Goal: Transaction & Acquisition: Obtain resource

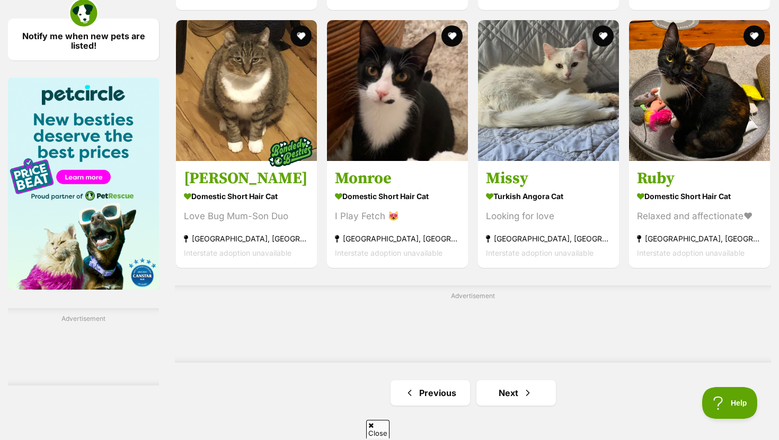
scroll to position [1576, 0]
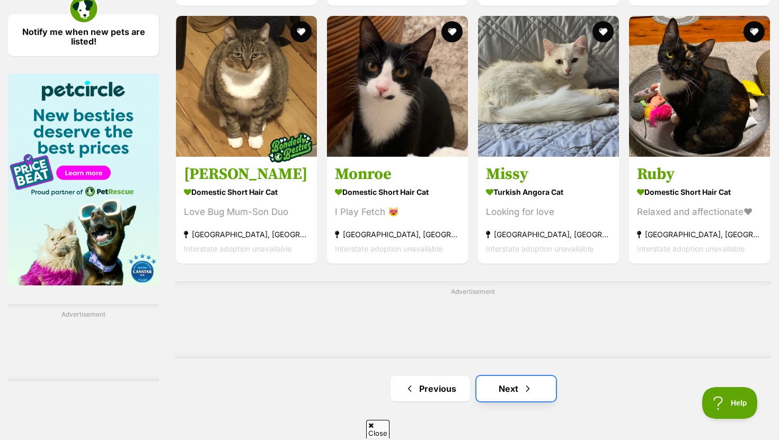
click at [498, 391] on link "Next" at bounding box center [517, 388] width 80 height 25
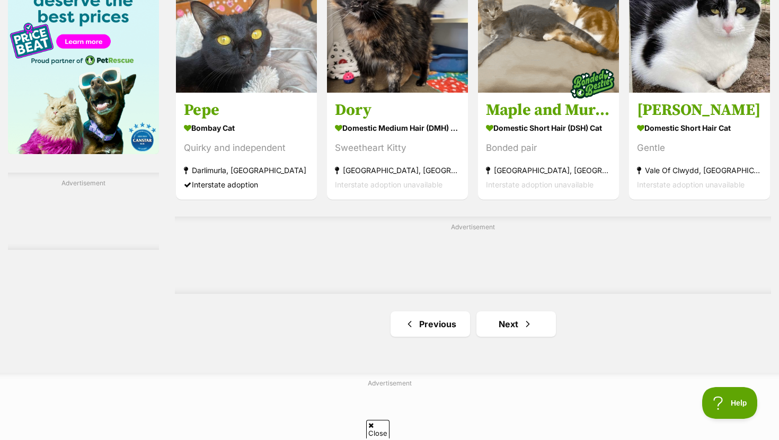
scroll to position [1719, 0]
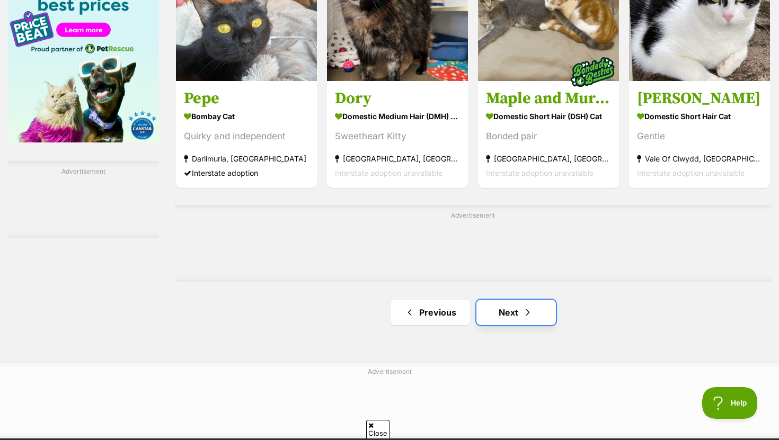
click at [515, 322] on link "Next" at bounding box center [517, 312] width 80 height 25
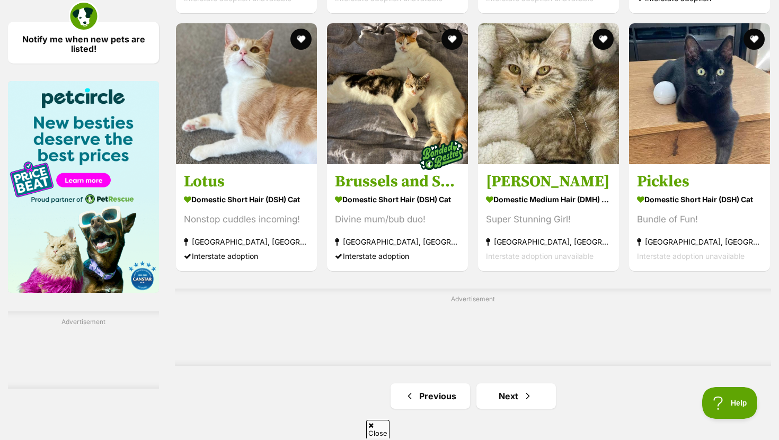
scroll to position [1568, 0]
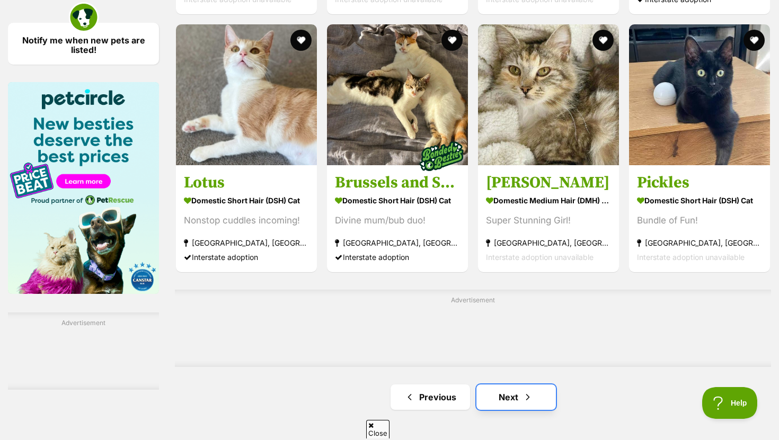
click at [524, 404] on span "Next page" at bounding box center [528, 397] width 11 height 13
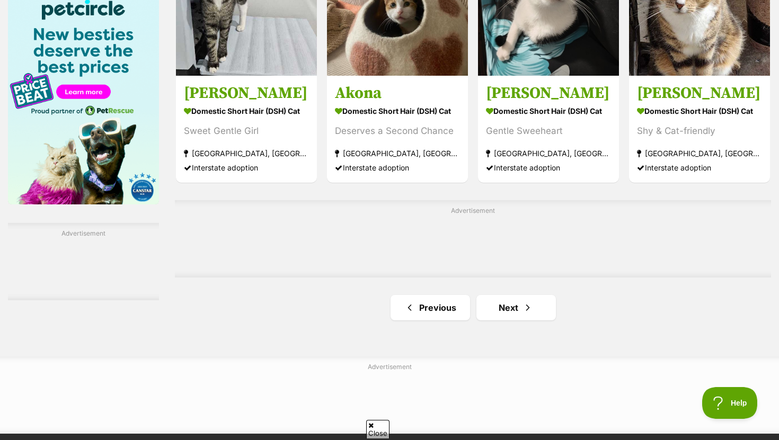
scroll to position [1658, 0]
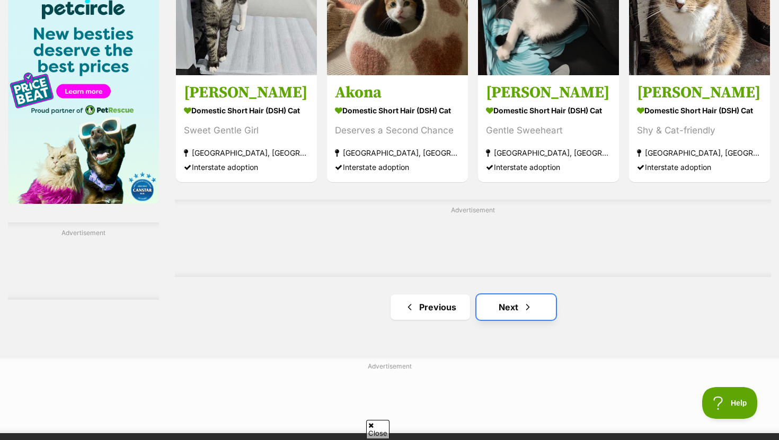
click at [504, 315] on link "Next" at bounding box center [517, 307] width 80 height 25
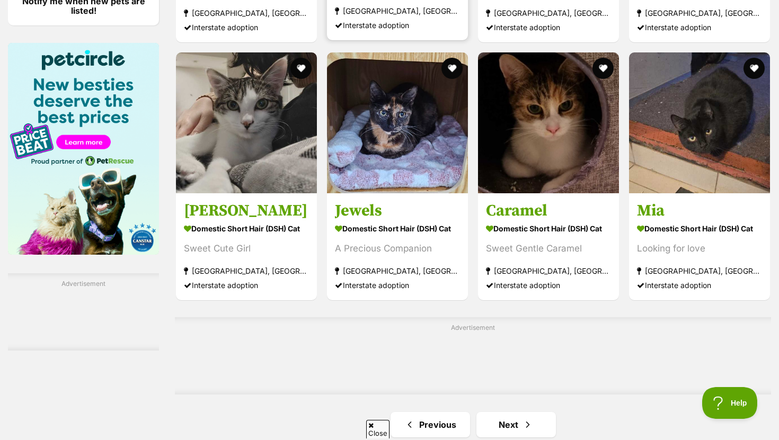
scroll to position [1608, 0]
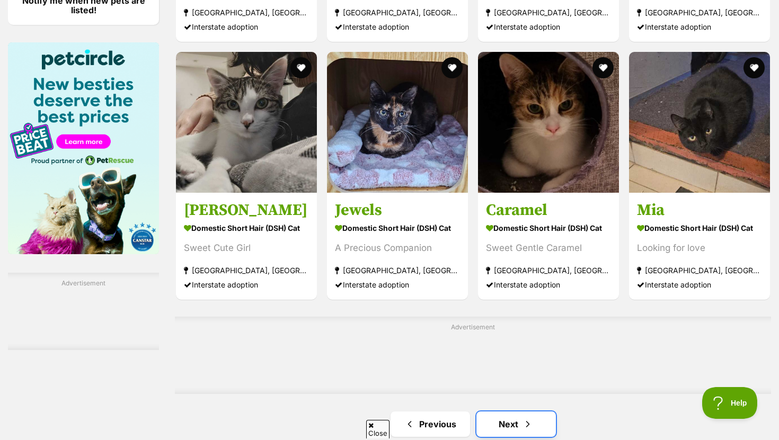
click at [490, 422] on link "Next" at bounding box center [517, 424] width 80 height 25
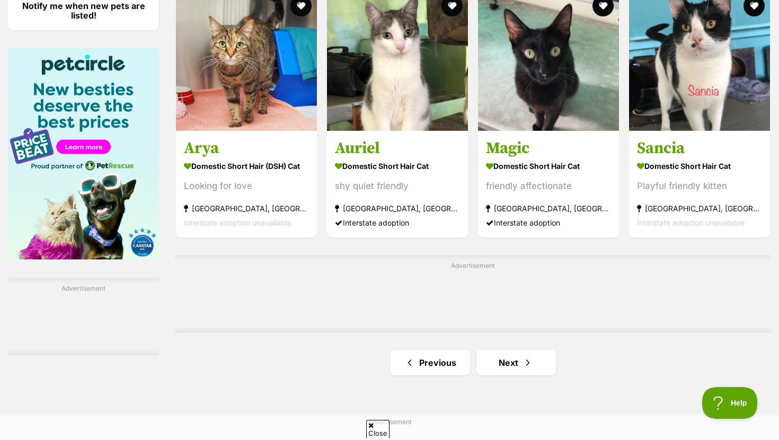
scroll to position [1608, 0]
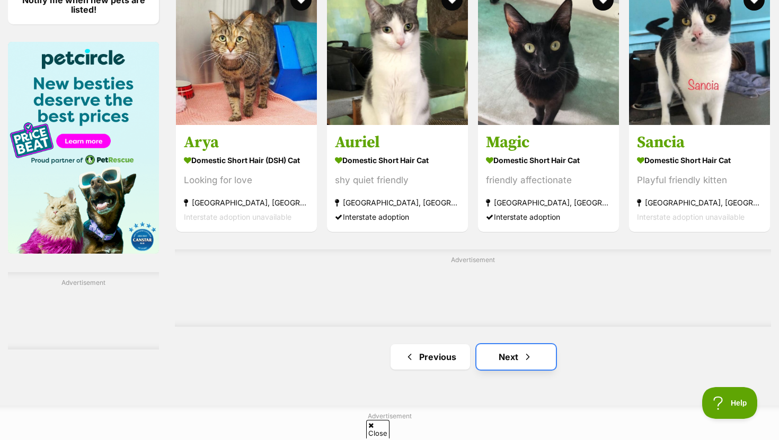
click at [490, 355] on link "Next" at bounding box center [517, 357] width 80 height 25
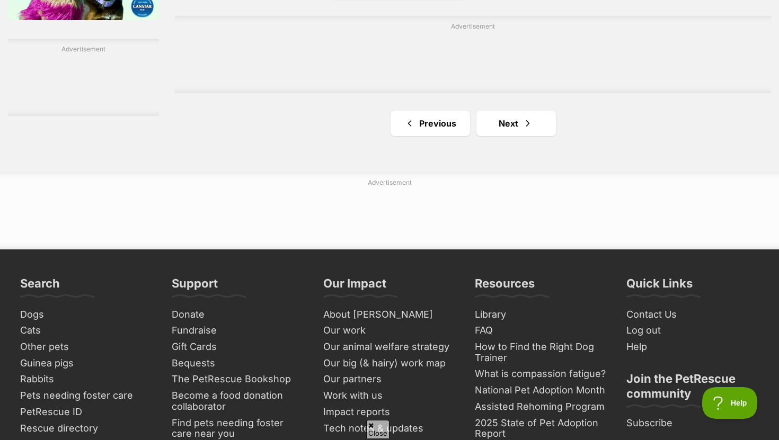
scroll to position [1861, 0]
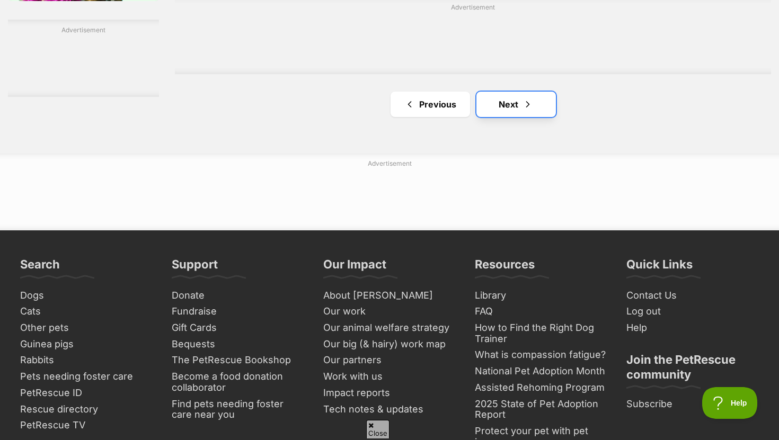
click at [513, 104] on link "Next" at bounding box center [517, 104] width 80 height 25
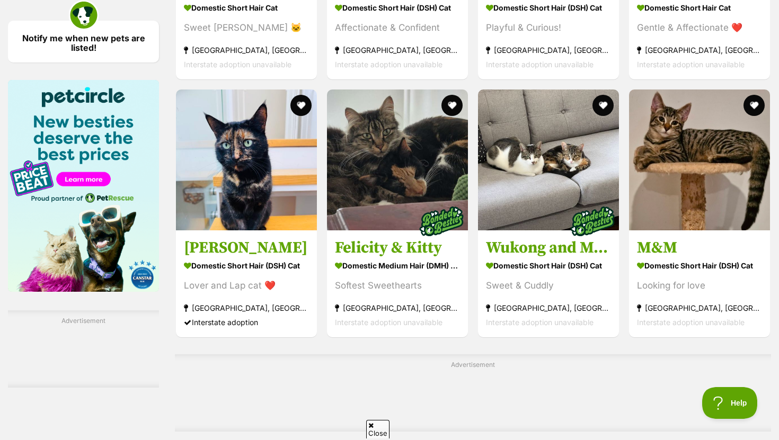
scroll to position [1572, 0]
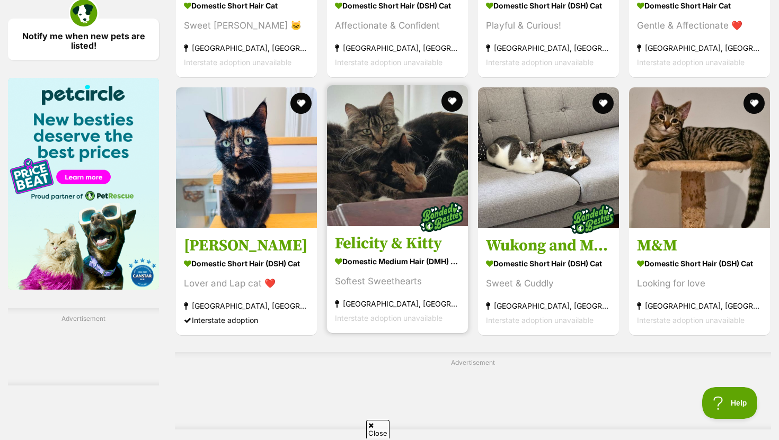
click at [383, 261] on strong "Domestic Medium Hair (DMH) Cat" at bounding box center [397, 261] width 125 height 15
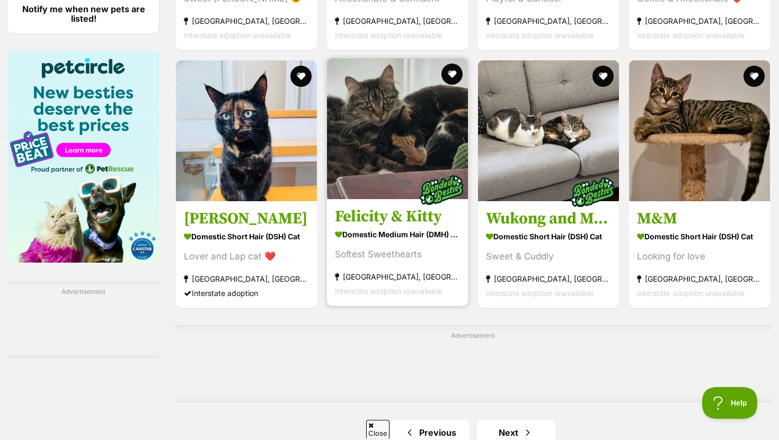
scroll to position [1601, 0]
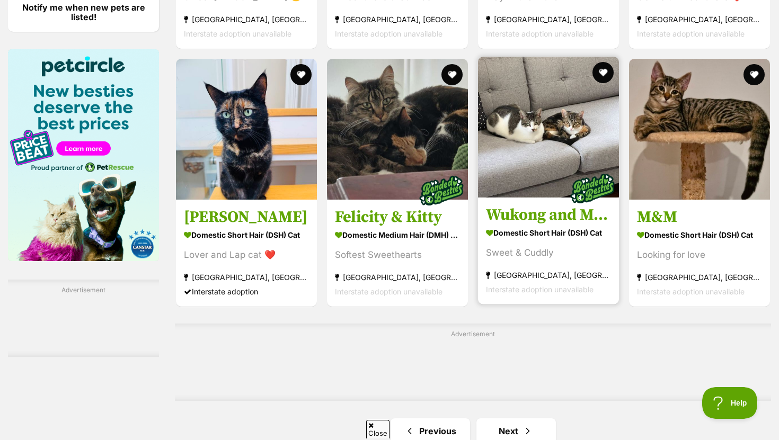
click at [533, 220] on h3 "Wukong and Meiv" at bounding box center [548, 215] width 125 height 20
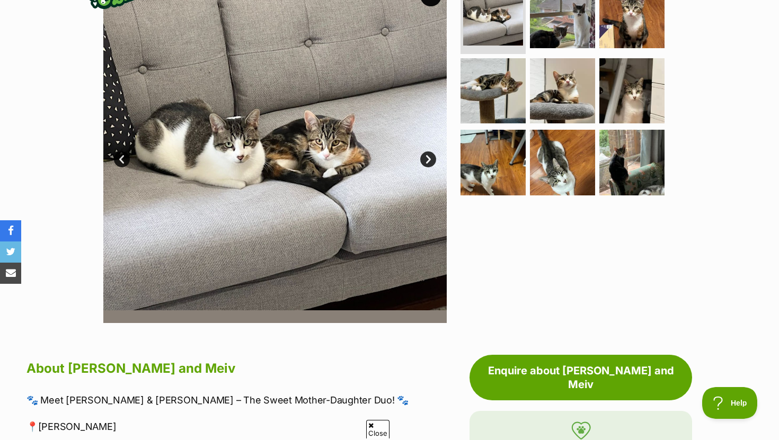
scroll to position [230, 0]
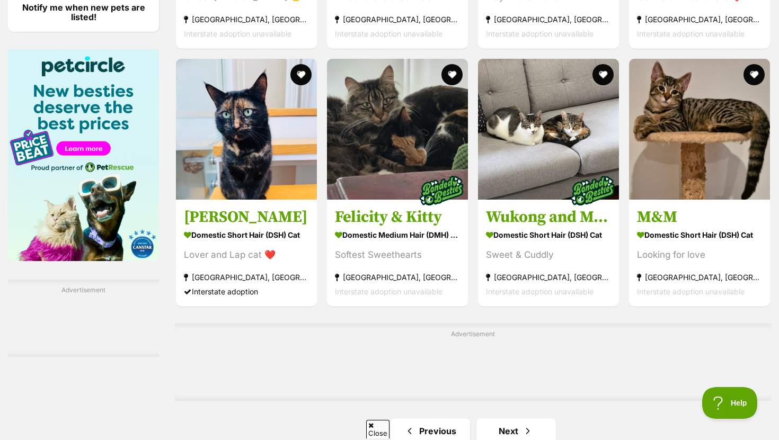
scroll to position [1639, 0]
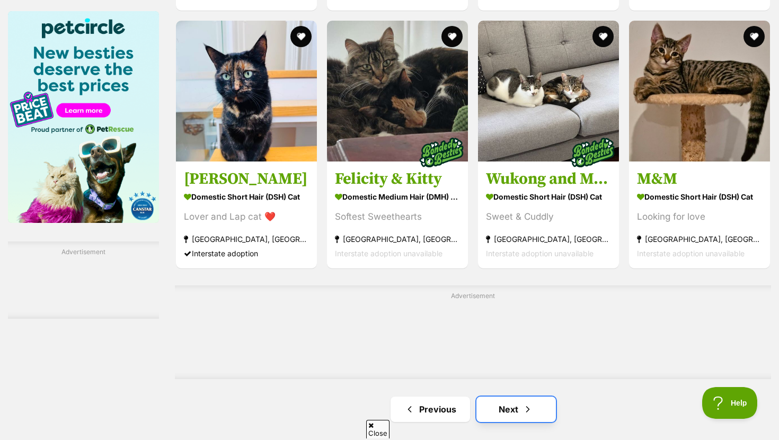
click at [502, 410] on link "Next" at bounding box center [517, 409] width 80 height 25
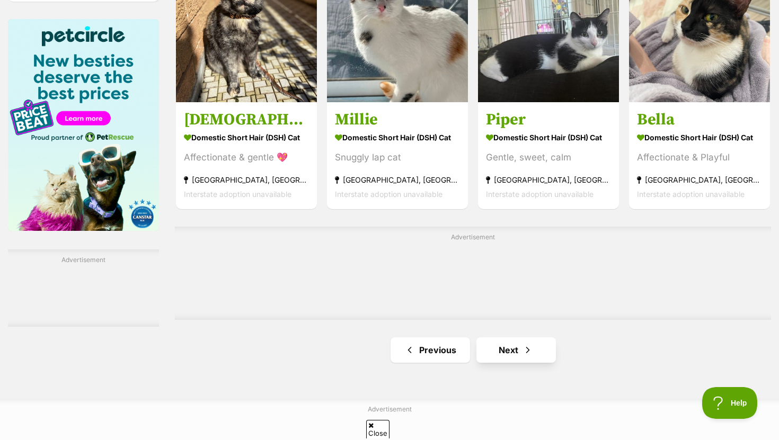
scroll to position [1636, 0]
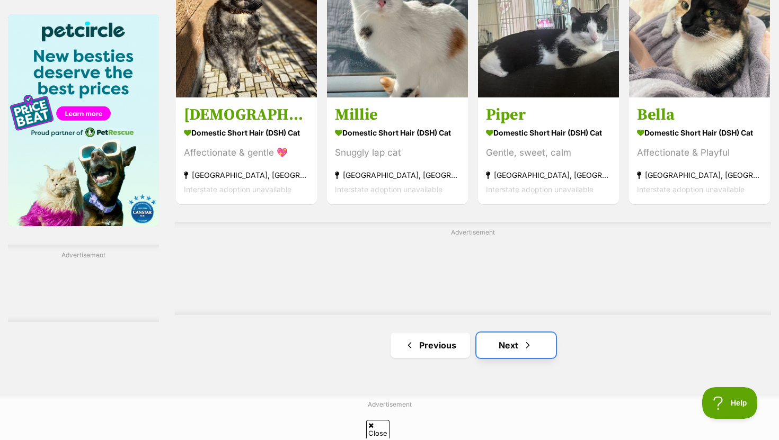
click at [516, 357] on link "Next" at bounding box center [517, 345] width 80 height 25
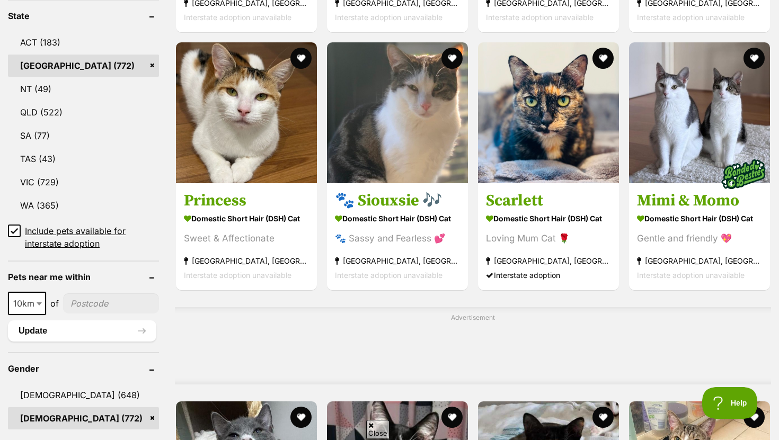
scroll to position [563, 0]
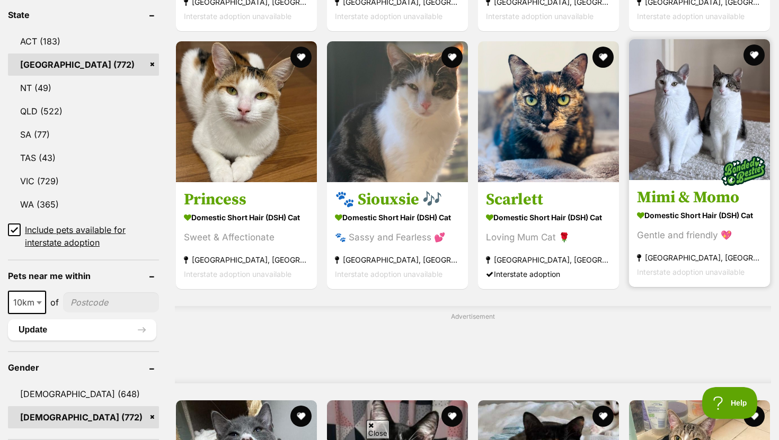
click at [665, 204] on h3 "Mimi & Momo" at bounding box center [699, 198] width 125 height 20
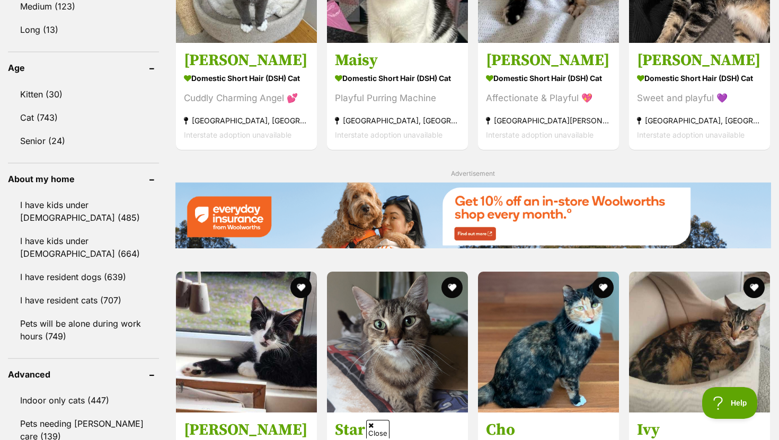
scroll to position [0, 0]
